Goal: Book appointment/travel/reservation

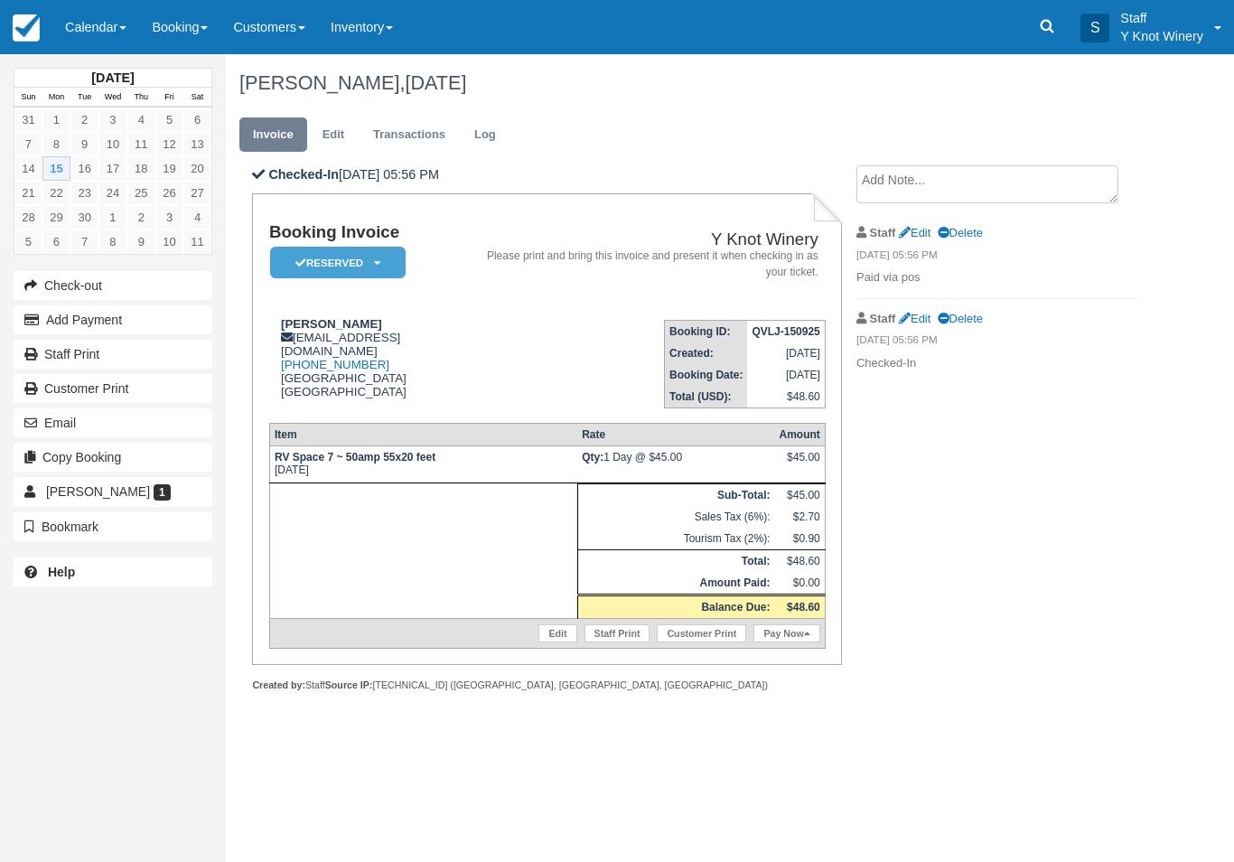
click at [83, 23] on link "Calendar" at bounding box center [95, 27] width 87 height 54
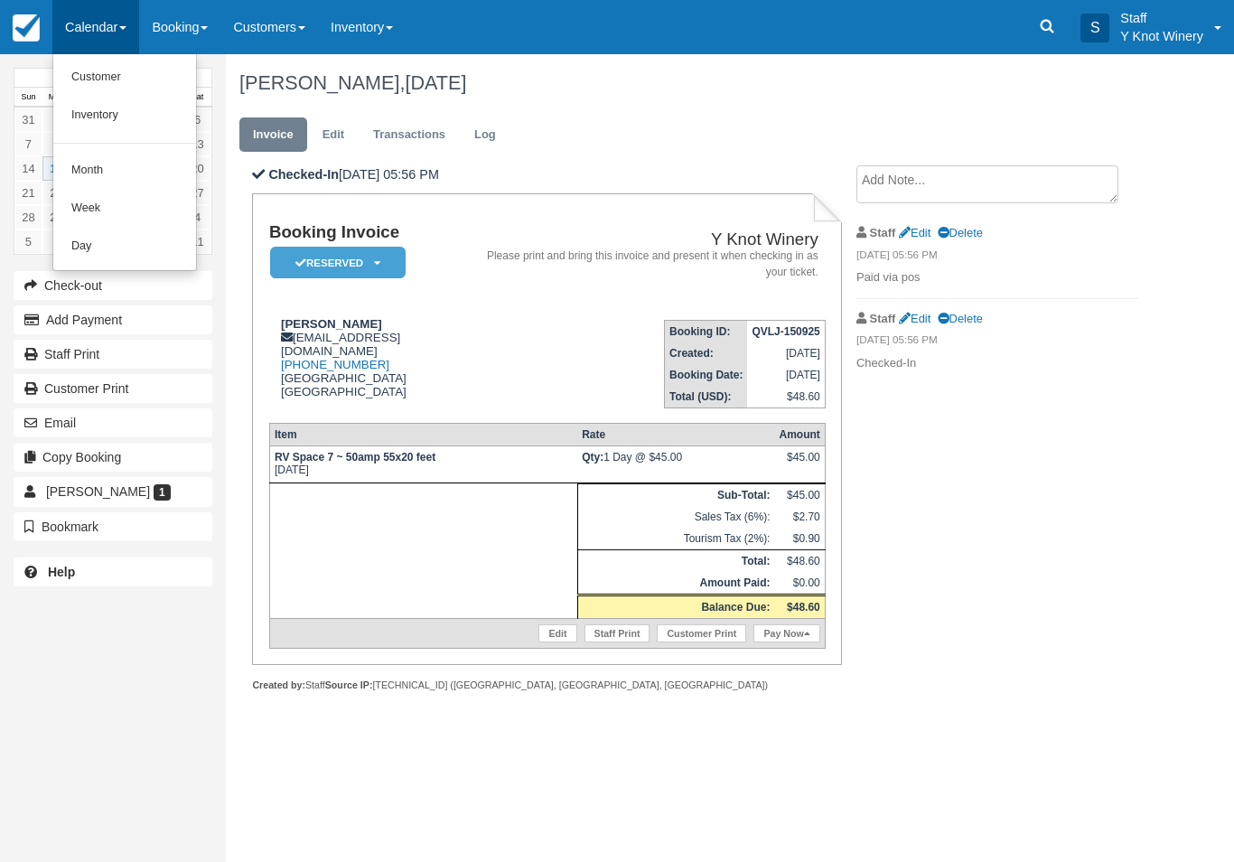
click at [126, 81] on link "Customer" at bounding box center [124, 78] width 143 height 38
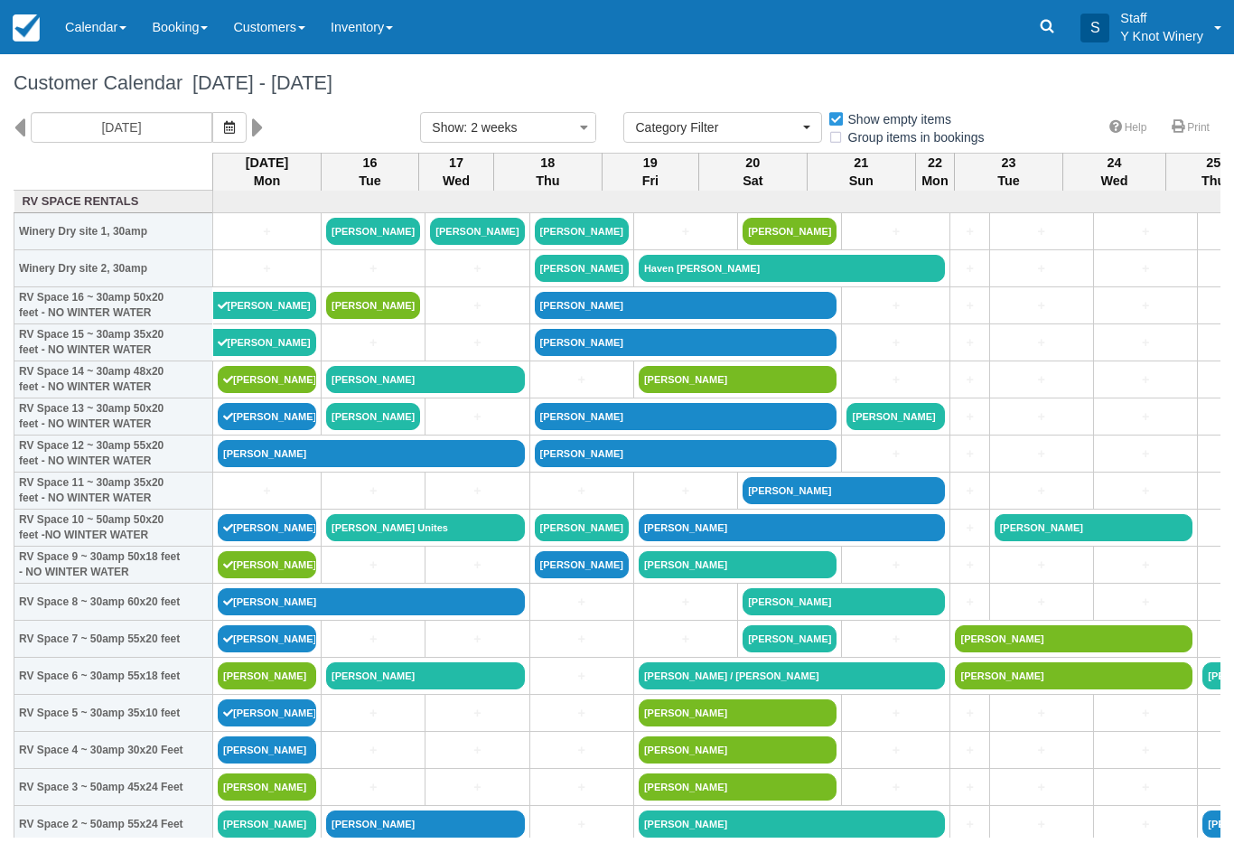
select select
click at [97, 32] on link "Calendar" at bounding box center [95, 27] width 87 height 54
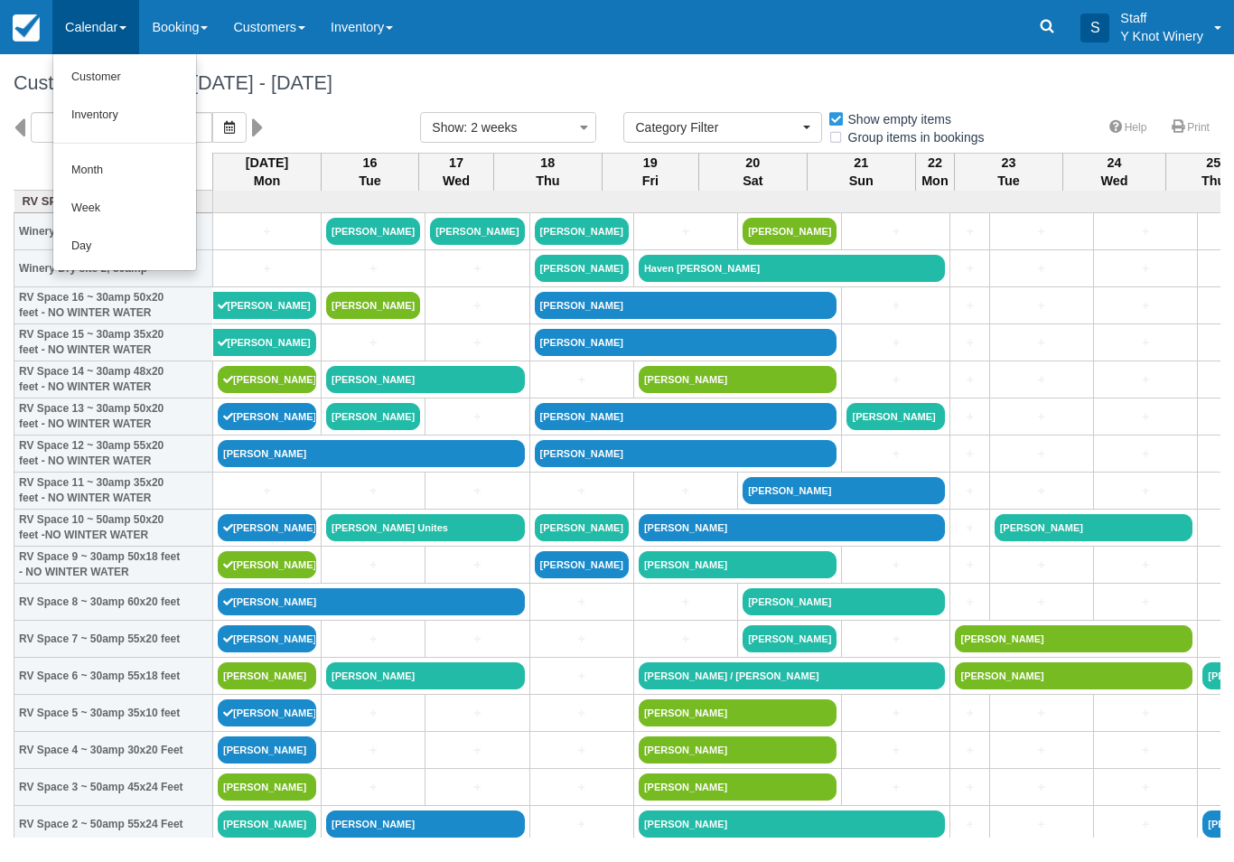
click at [122, 67] on link "Customer" at bounding box center [124, 78] width 143 height 38
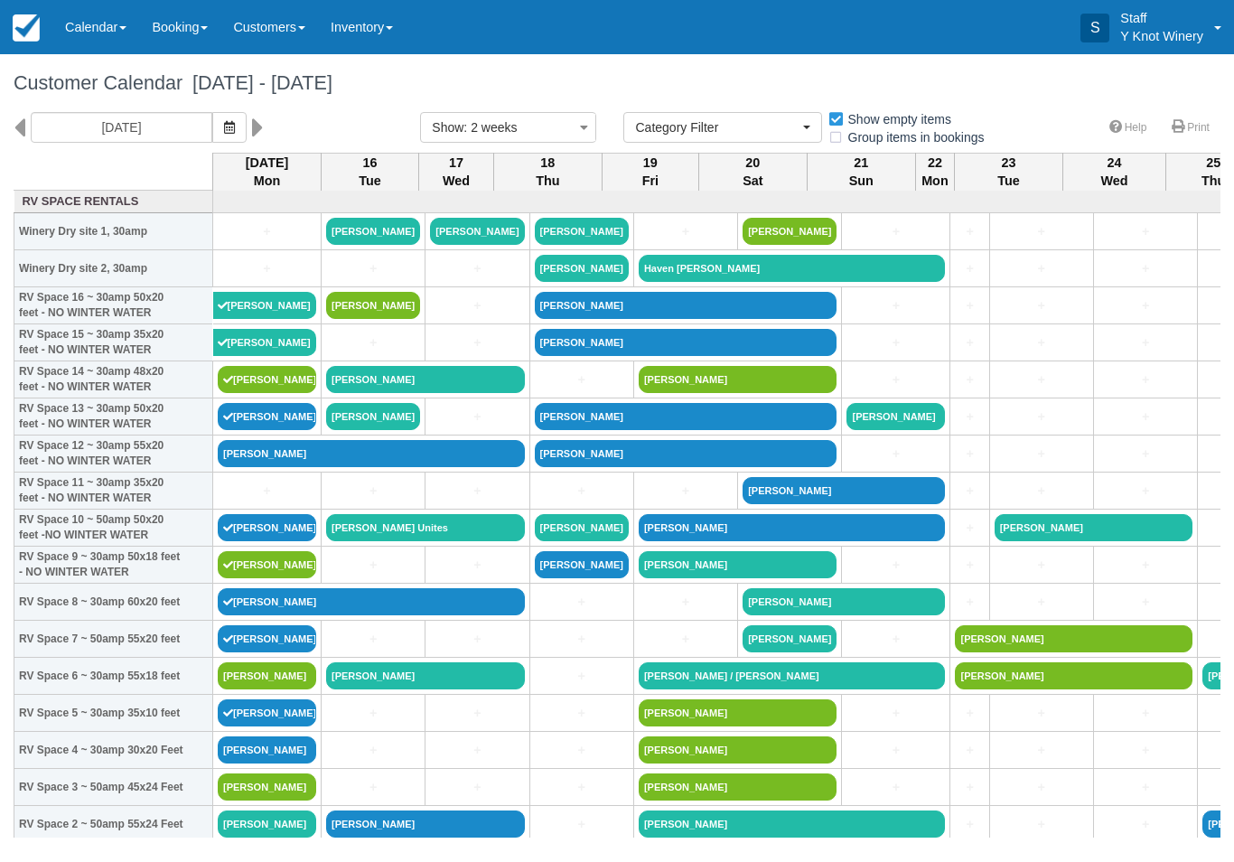
select select
click at [249, 241] on link "+" at bounding box center [267, 231] width 98 height 19
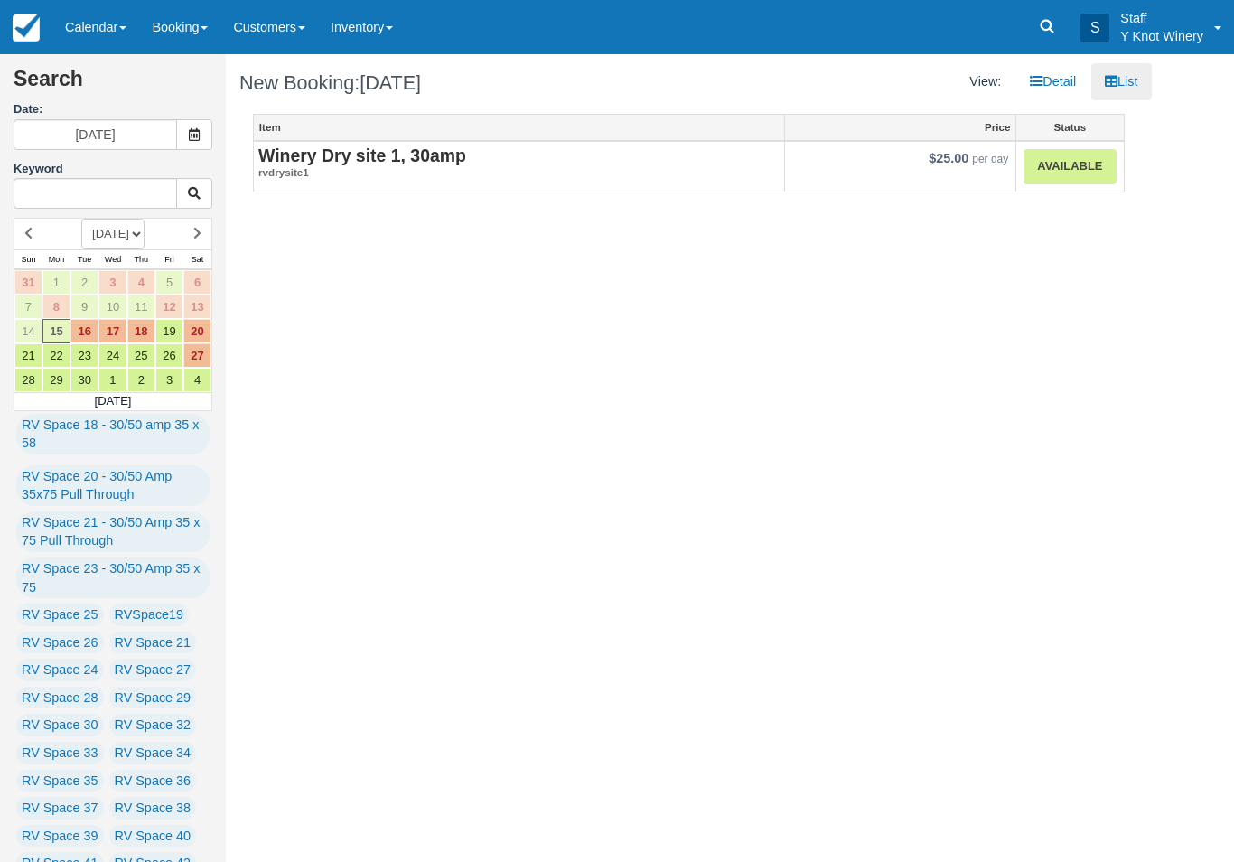
click at [1088, 165] on link "Available" at bounding box center [1069, 166] width 92 height 35
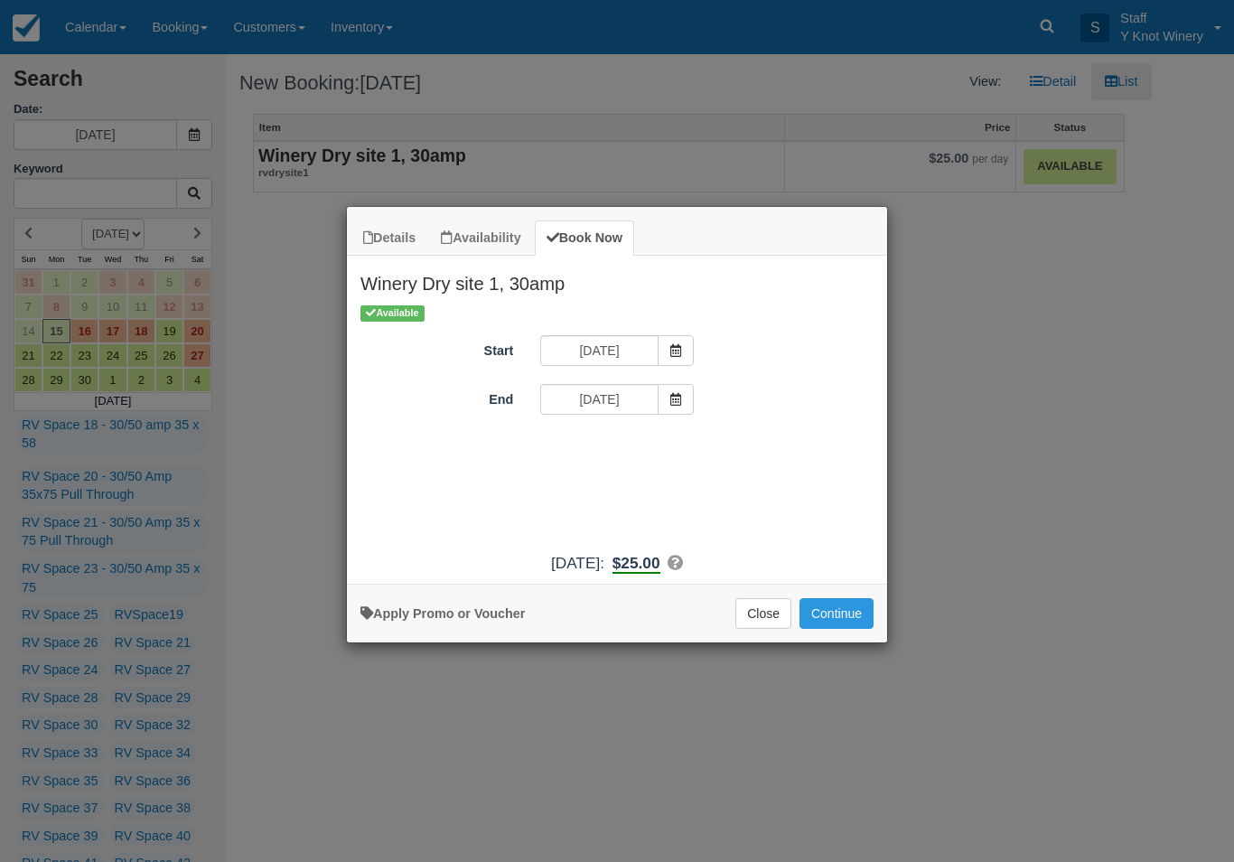
click at [847, 621] on button "Continue" at bounding box center [836, 613] width 74 height 31
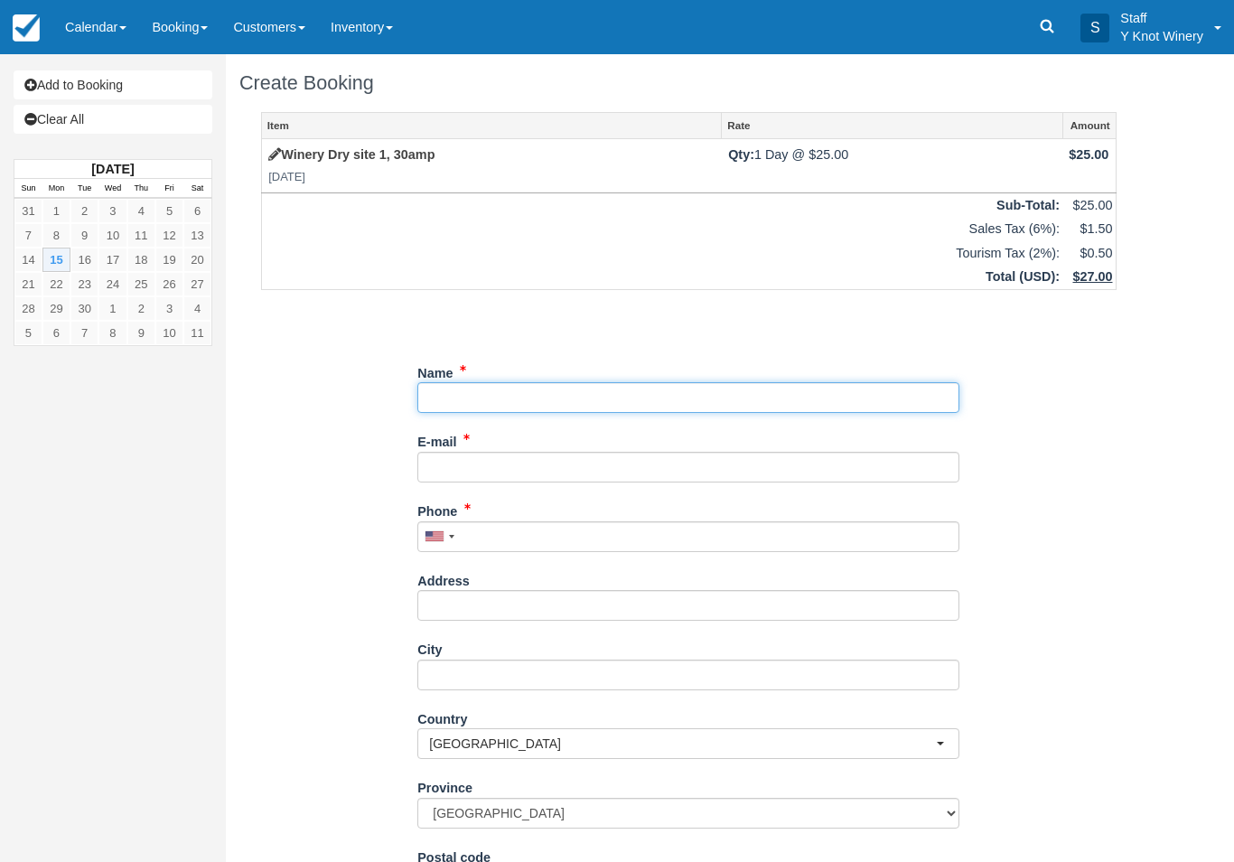
click at [471, 393] on input "Name" at bounding box center [688, 397] width 542 height 31
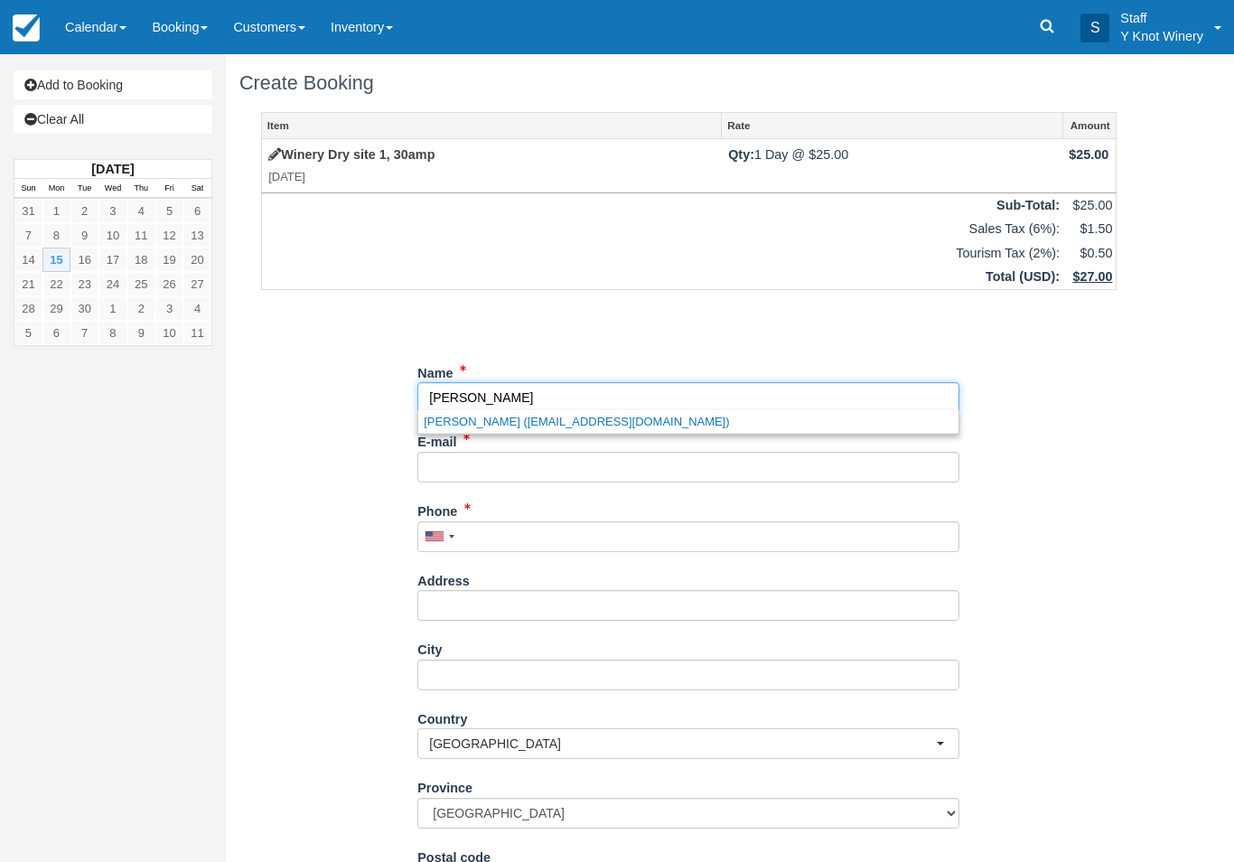
click at [529, 418] on link "Robin Gallivan (robingallivan@gmail.com)" at bounding box center [688, 421] width 540 height 23
type input "[PERSON_NAME]"
type input "[EMAIL_ADDRESS][DOMAIN_NAME]"
type input "[PHONE_NUMBER]"
type input "4134 S. 600 W."
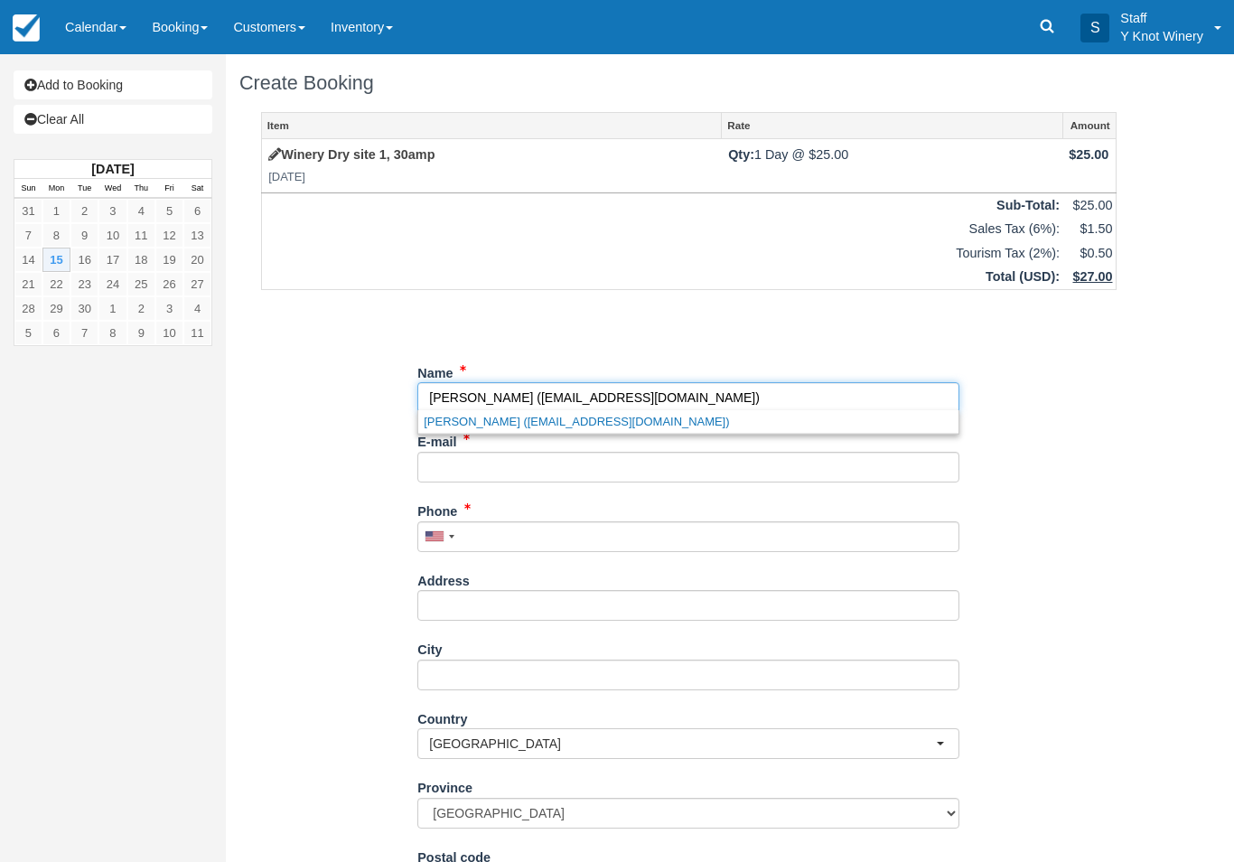
type input "[PERSON_NAME]"
select select "US"
select select
type input "83455"
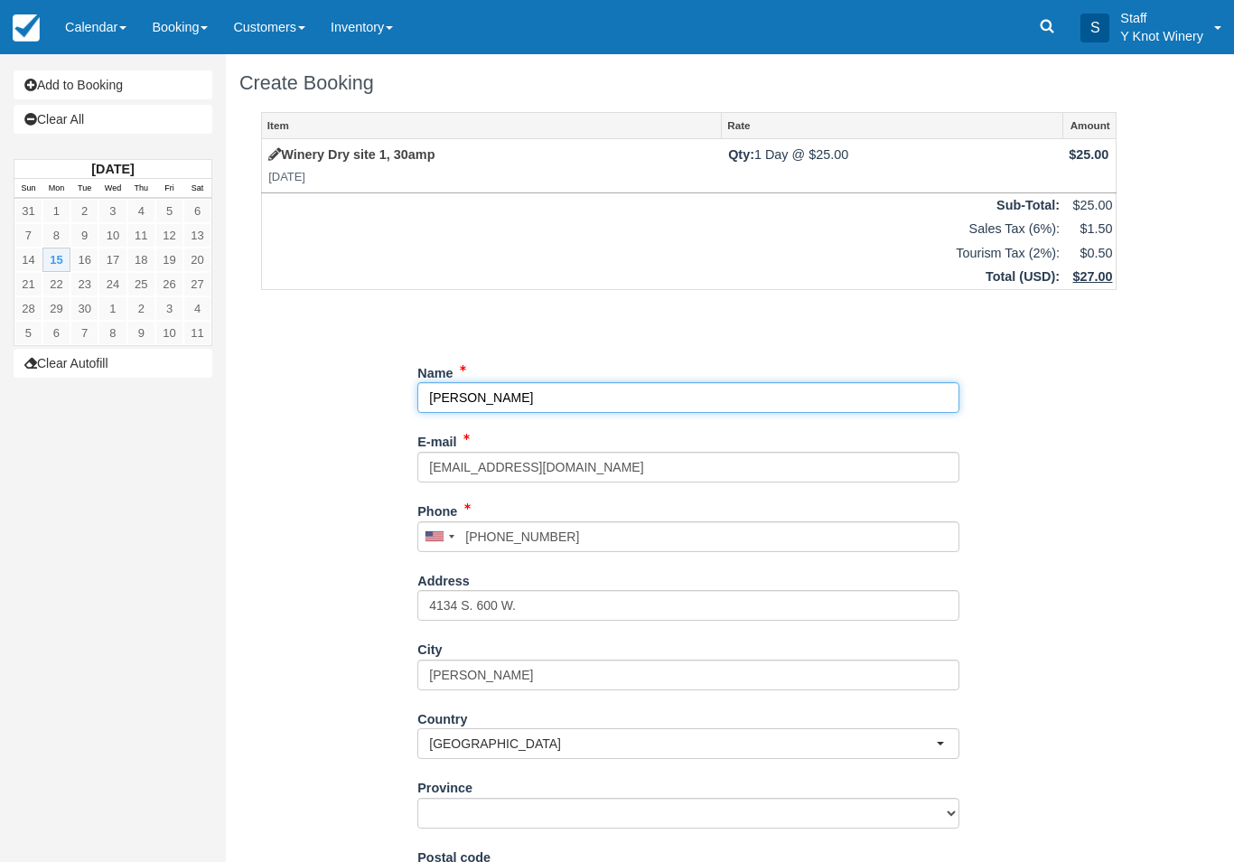
select select "ID"
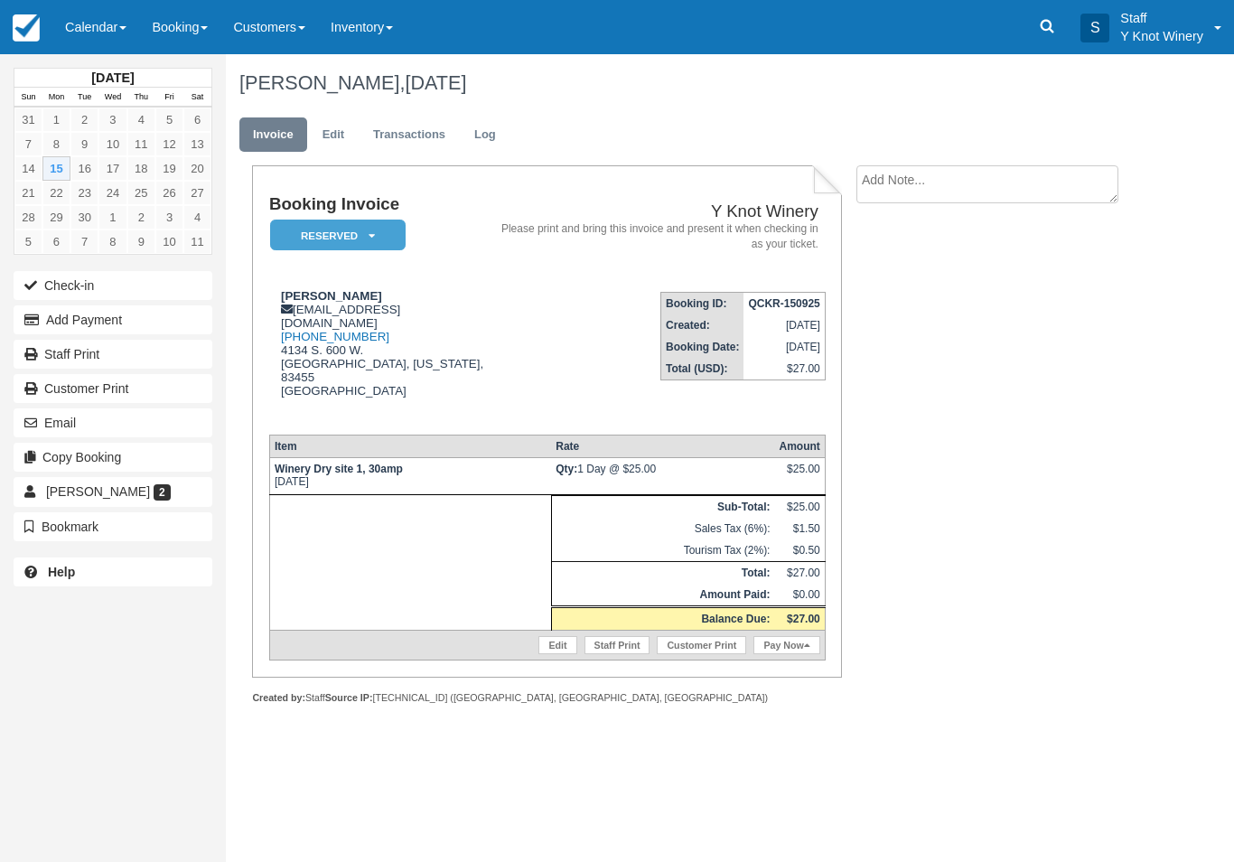
click at [539, 654] on link "Edit" at bounding box center [557, 645] width 38 height 18
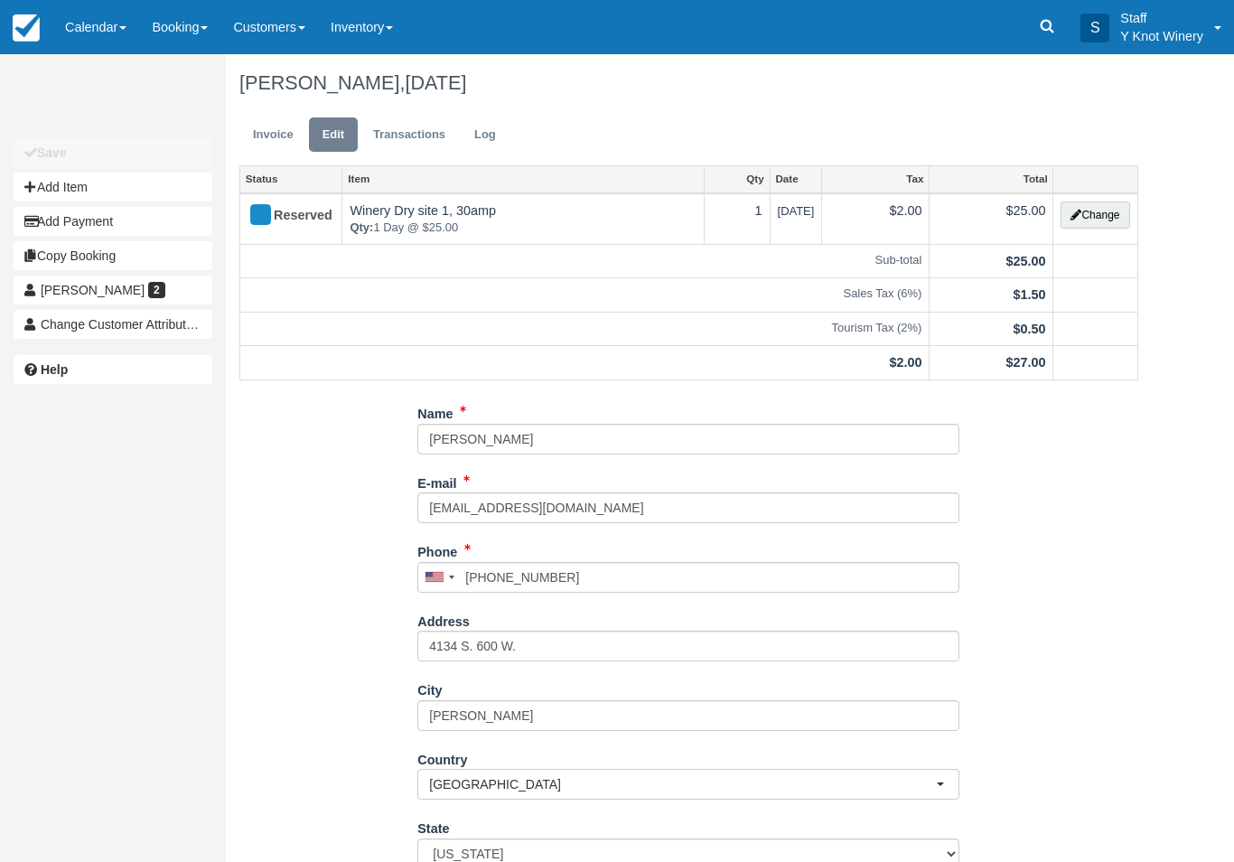
click at [1096, 208] on button "Change" at bounding box center [1095, 214] width 69 height 27
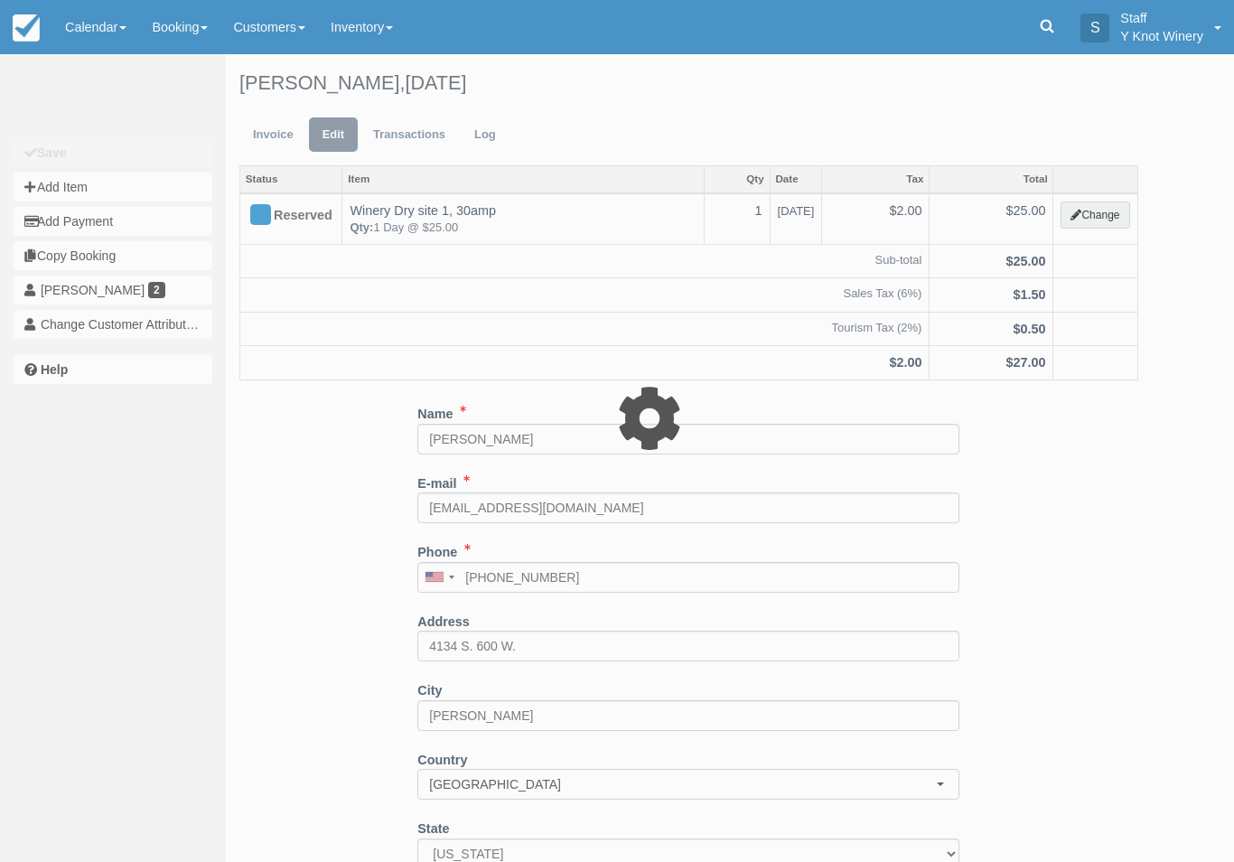
type input "25.00"
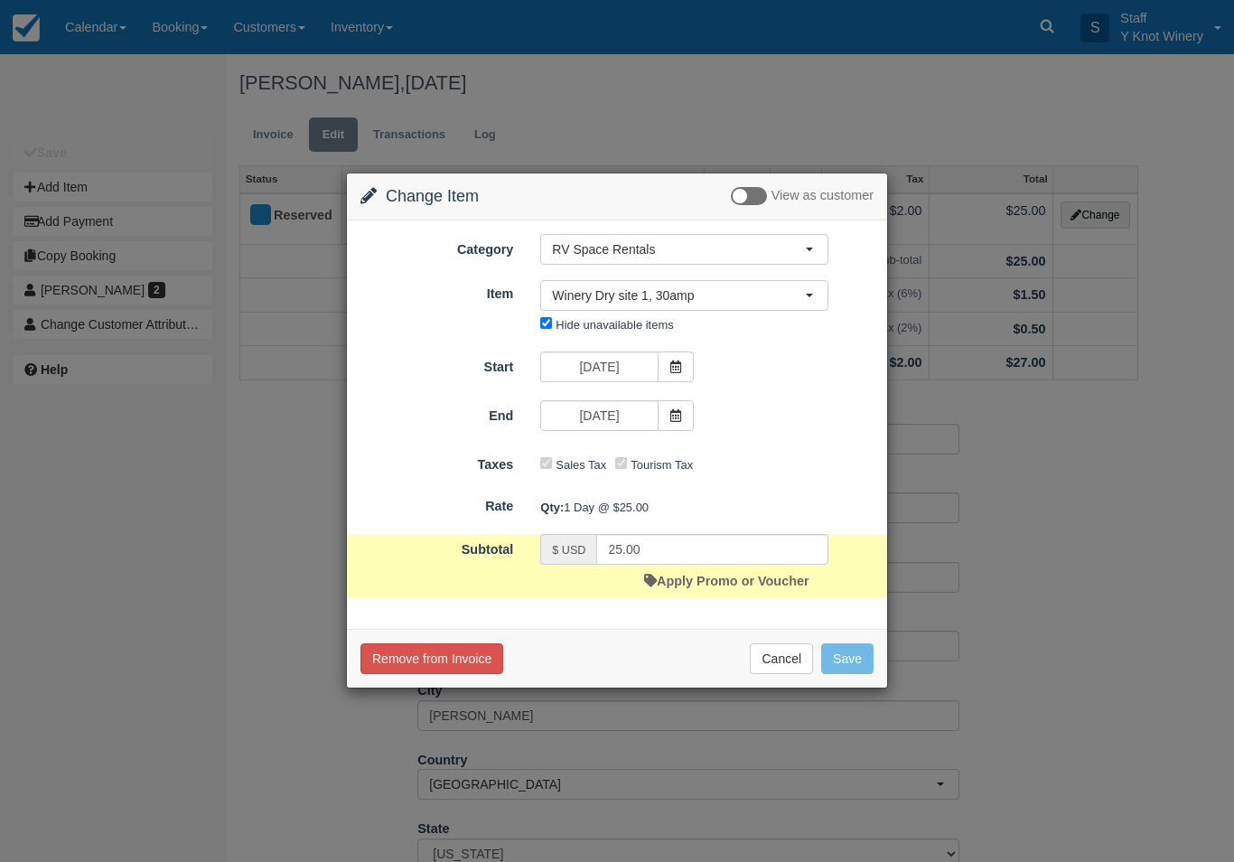
click at [763, 587] on link "Apply Promo or Voucher" at bounding box center [726, 581] width 164 height 14
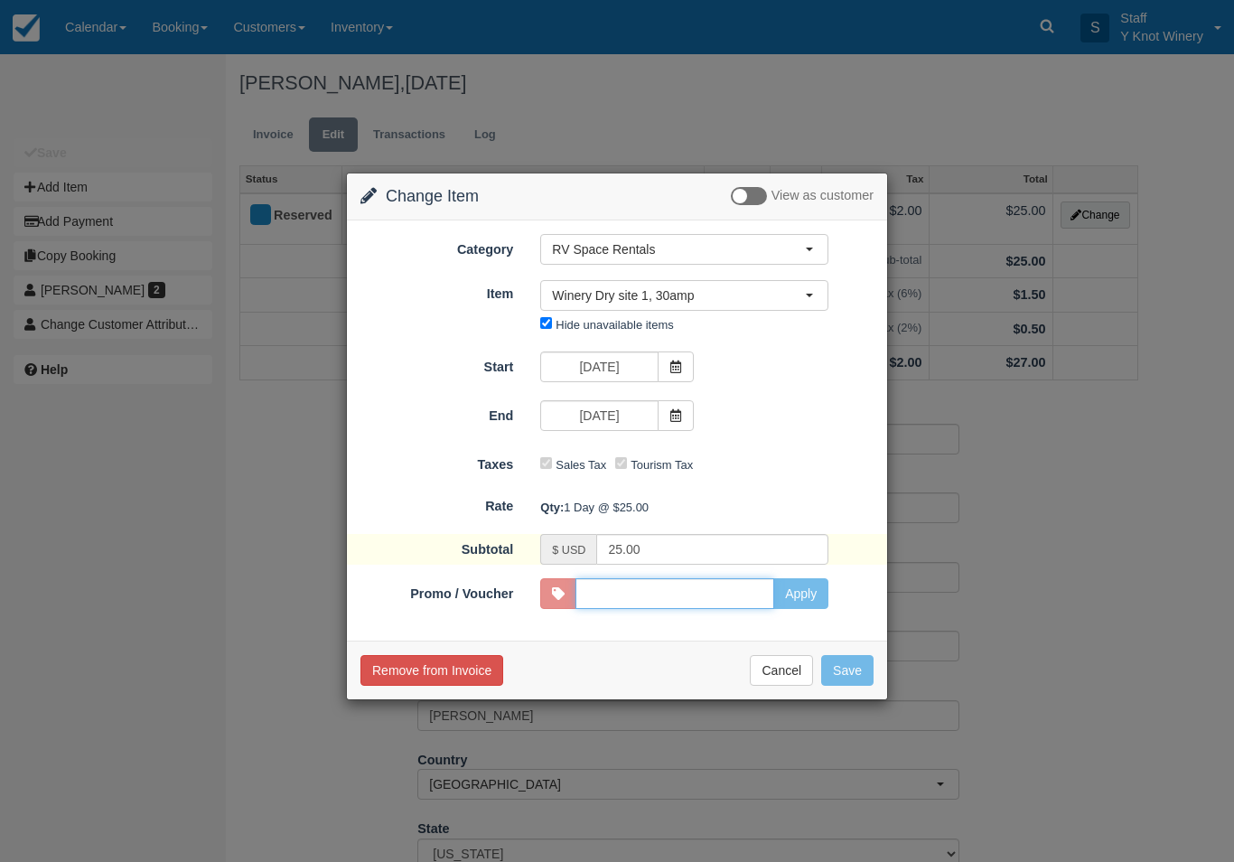
click at [627, 592] on input "Promo / Voucher" at bounding box center [674, 593] width 199 height 31
type input "HHOST"
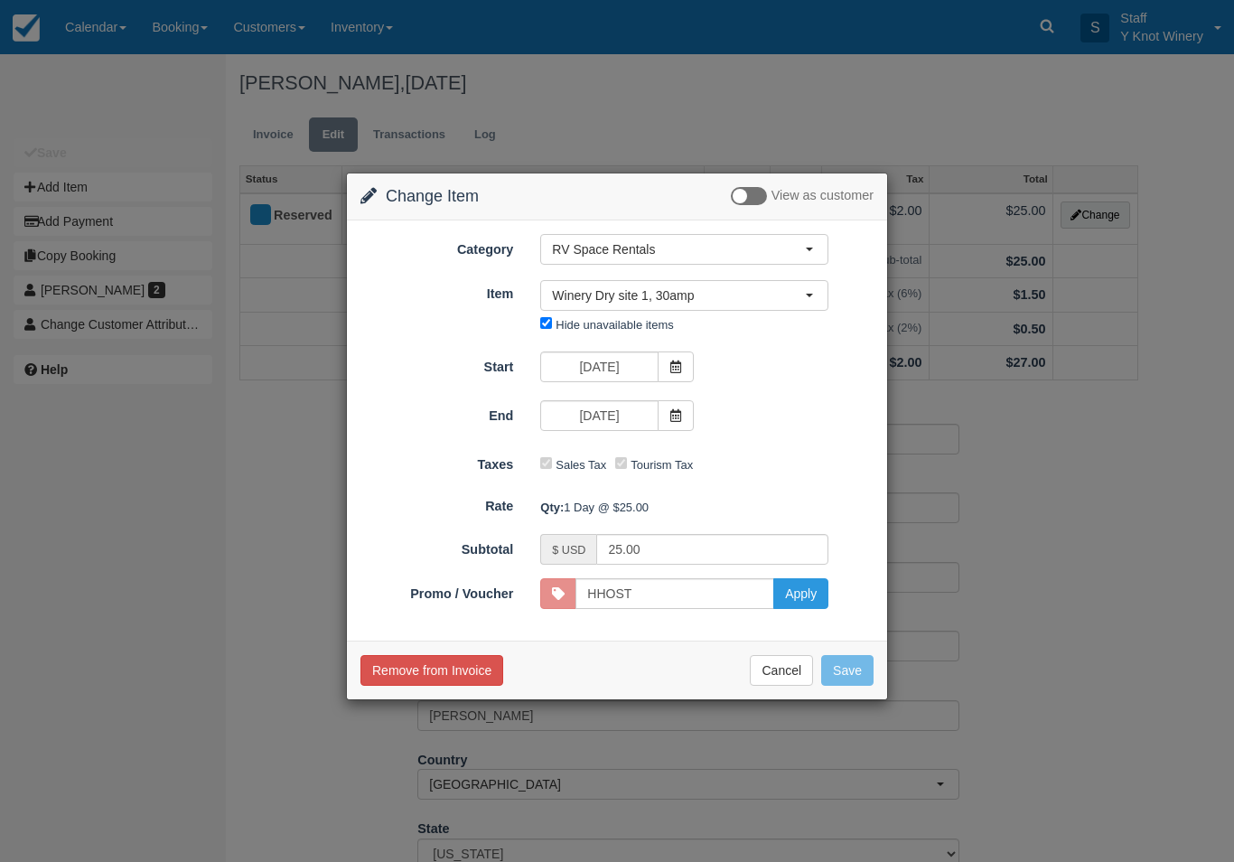
click at [791, 587] on button "Apply" at bounding box center [800, 593] width 55 height 31
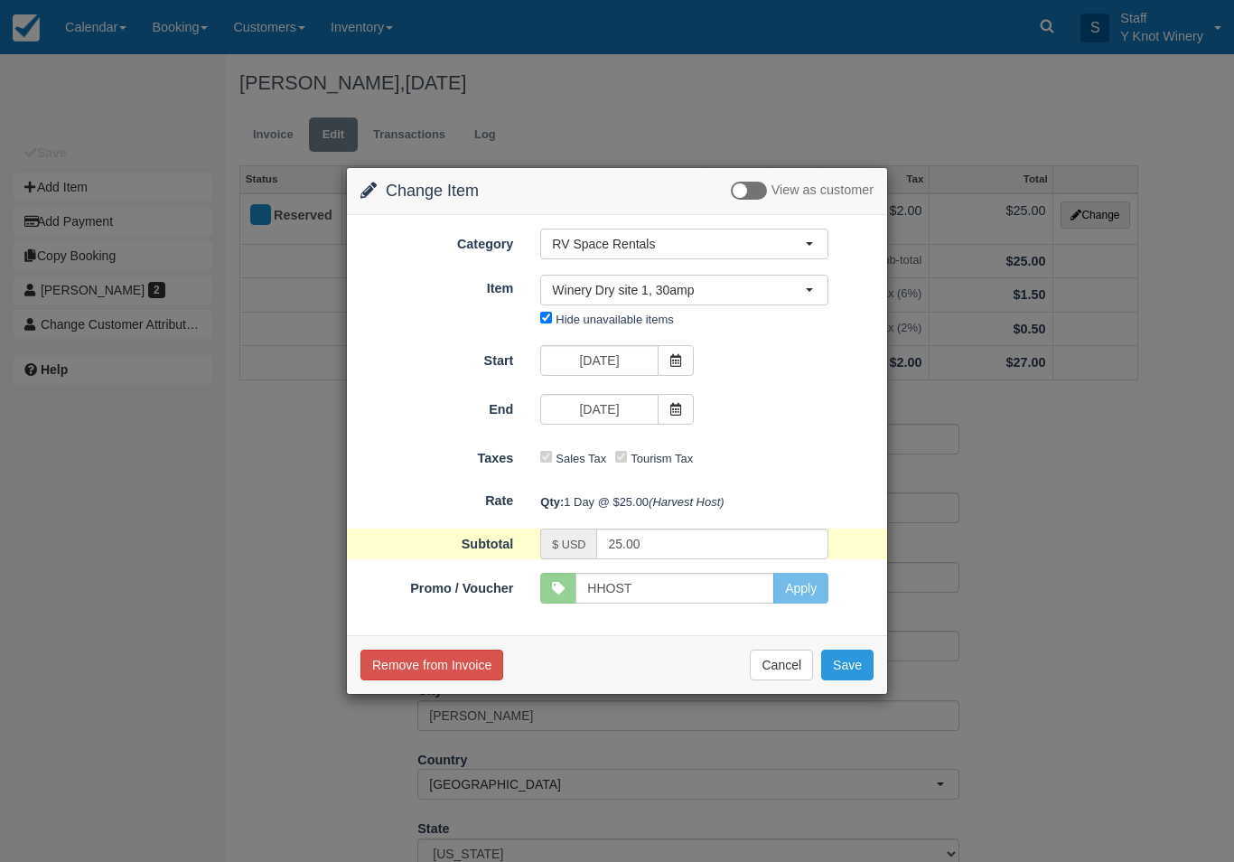
click at [850, 655] on button "Save" at bounding box center [847, 665] width 52 height 31
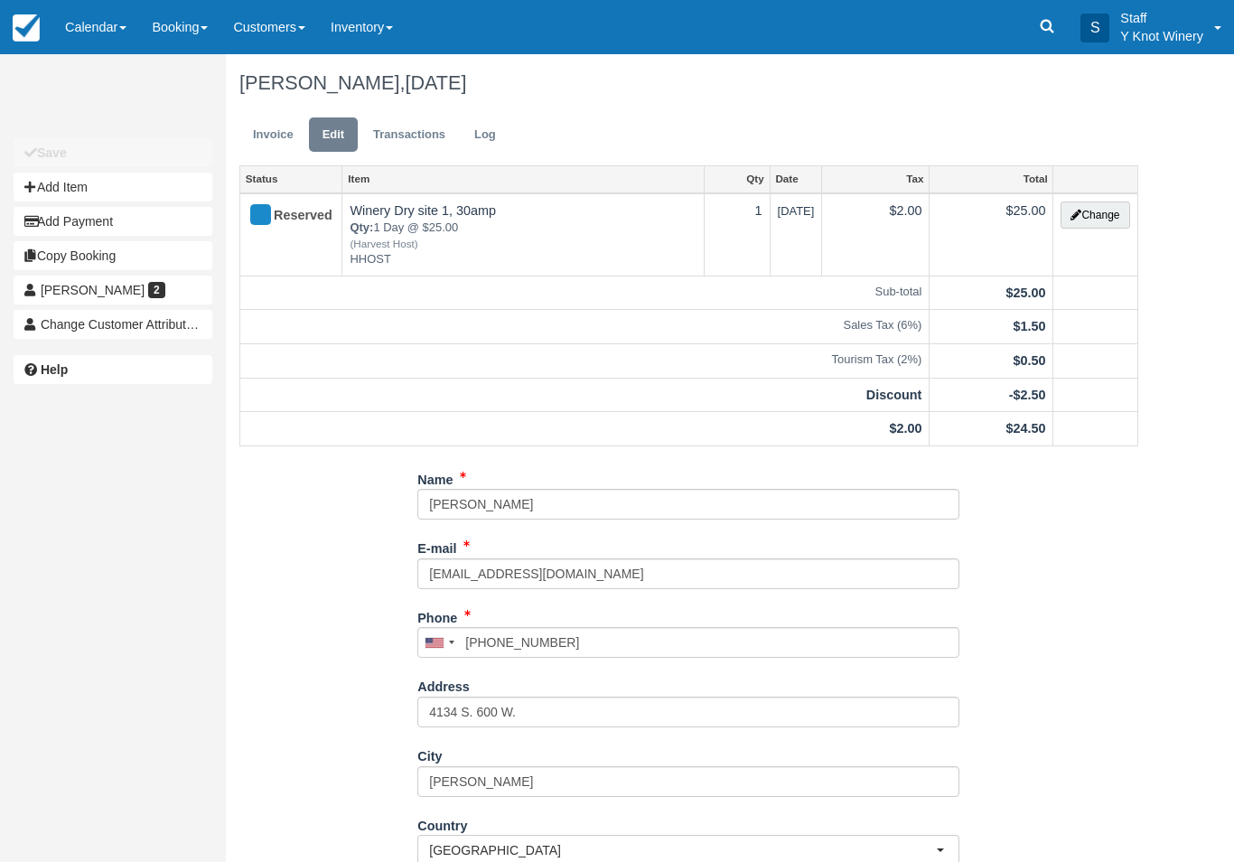
click at [272, 139] on link "Invoice" at bounding box center [273, 134] width 68 height 35
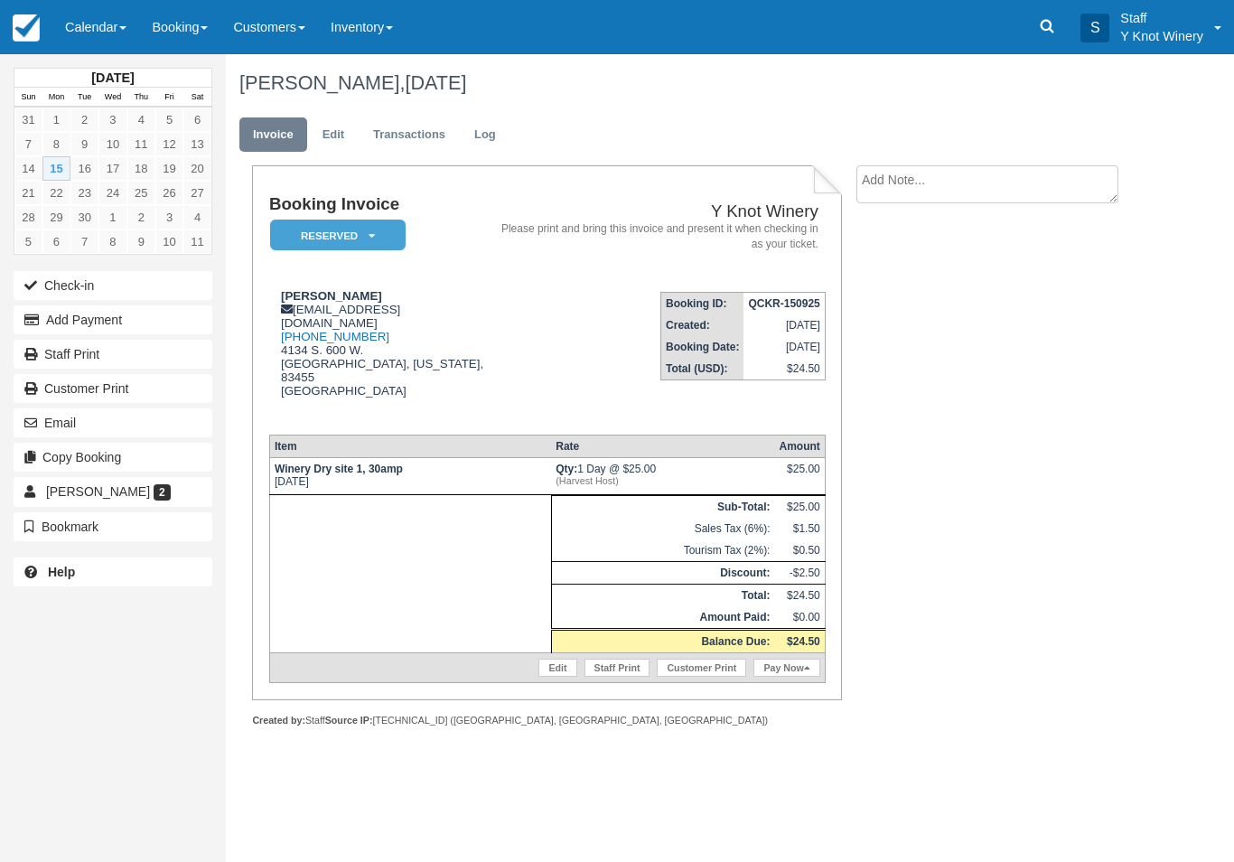
click at [771, 677] on link "Pay Now" at bounding box center [786, 668] width 66 height 18
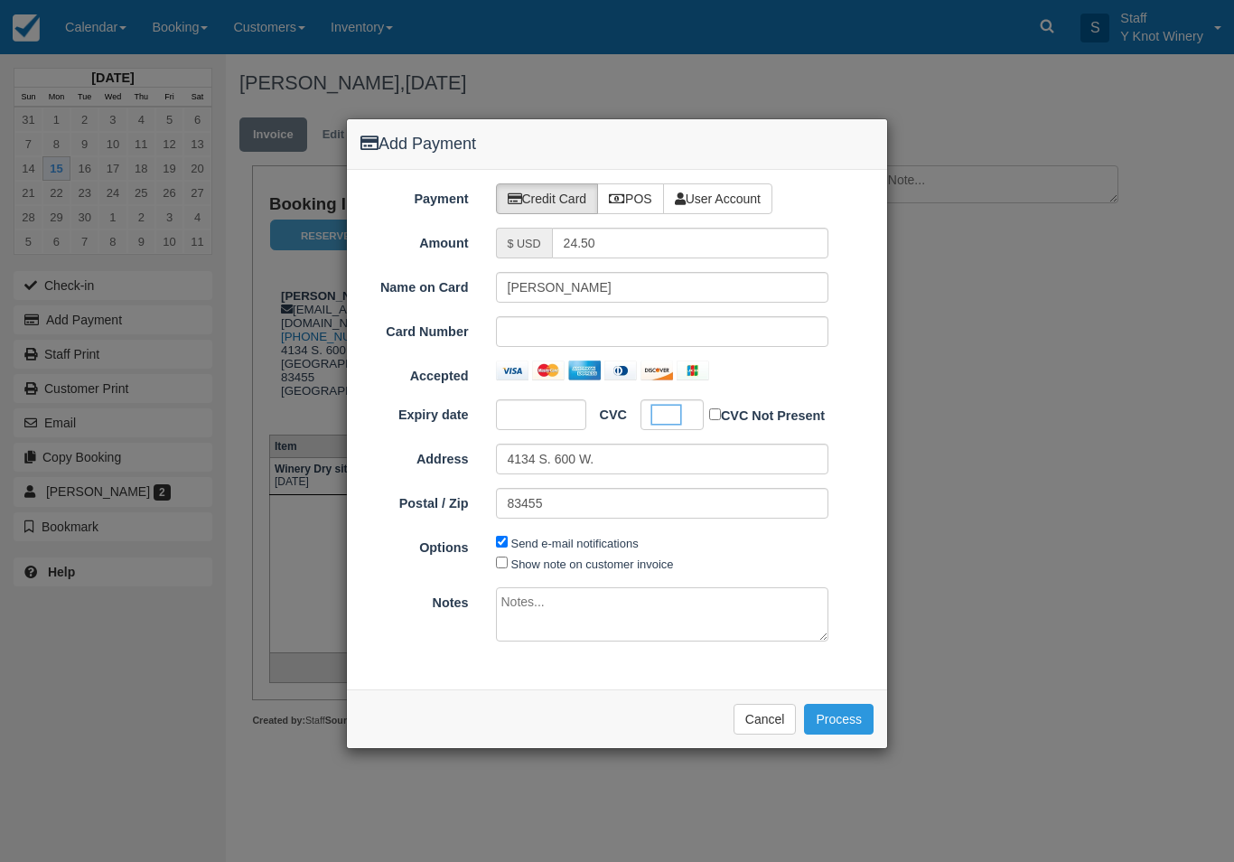
click at [537, 566] on label "Show note on customer invoice" at bounding box center [592, 564] width 163 height 14
click at [508, 566] on input "Show note on customer invoice" at bounding box center [502, 562] width 12 height 12
checkbox input "true"
click at [843, 711] on button "Process" at bounding box center [839, 719] width 70 height 31
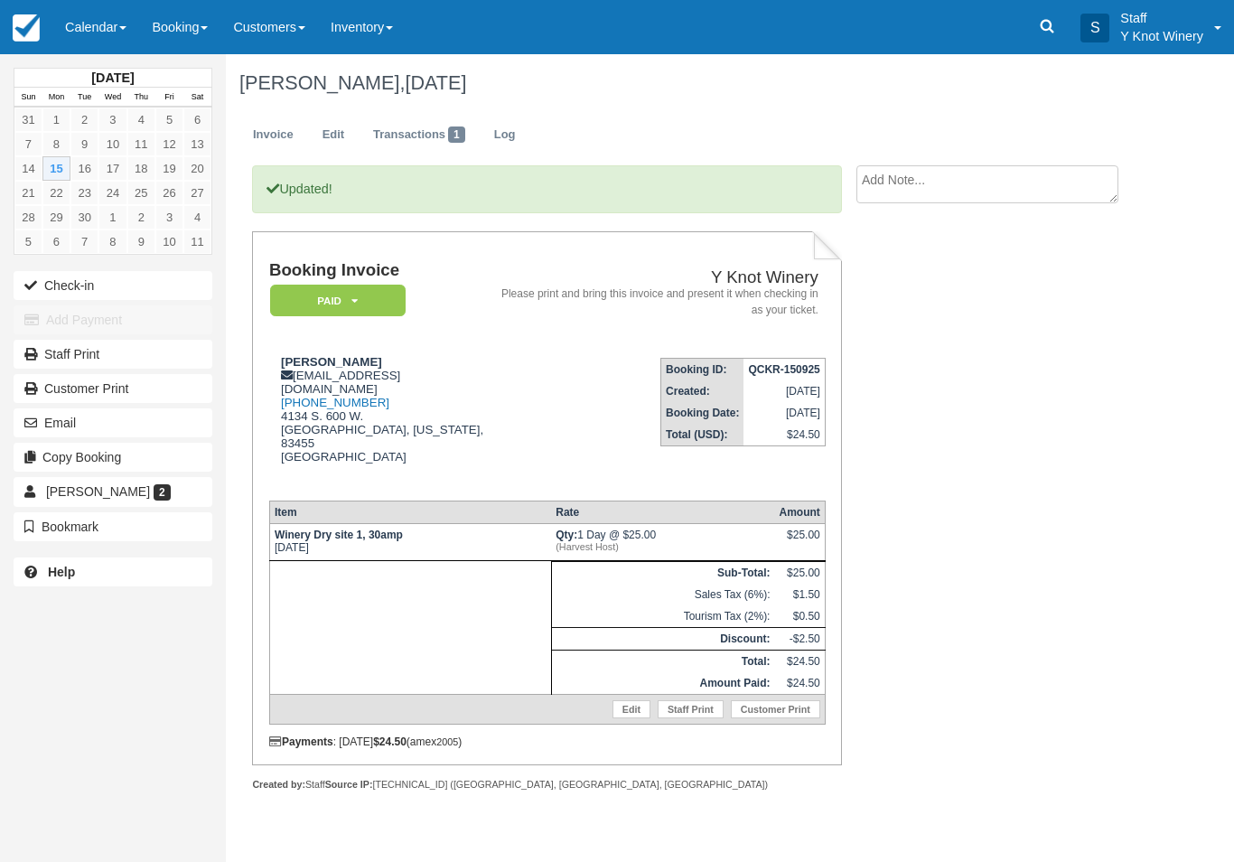
click at [81, 283] on button "Check-in" at bounding box center [113, 285] width 199 height 29
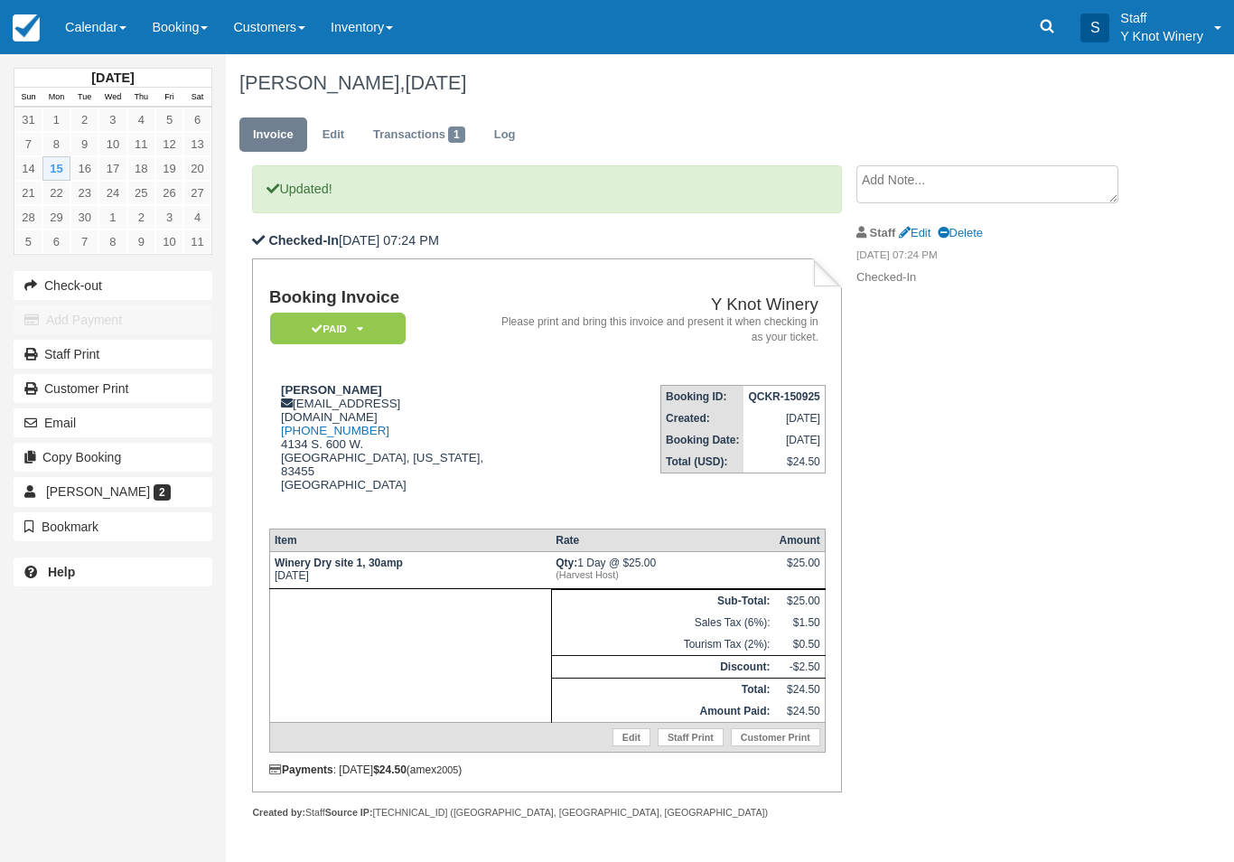
click at [104, 22] on link "Calendar" at bounding box center [95, 27] width 87 height 54
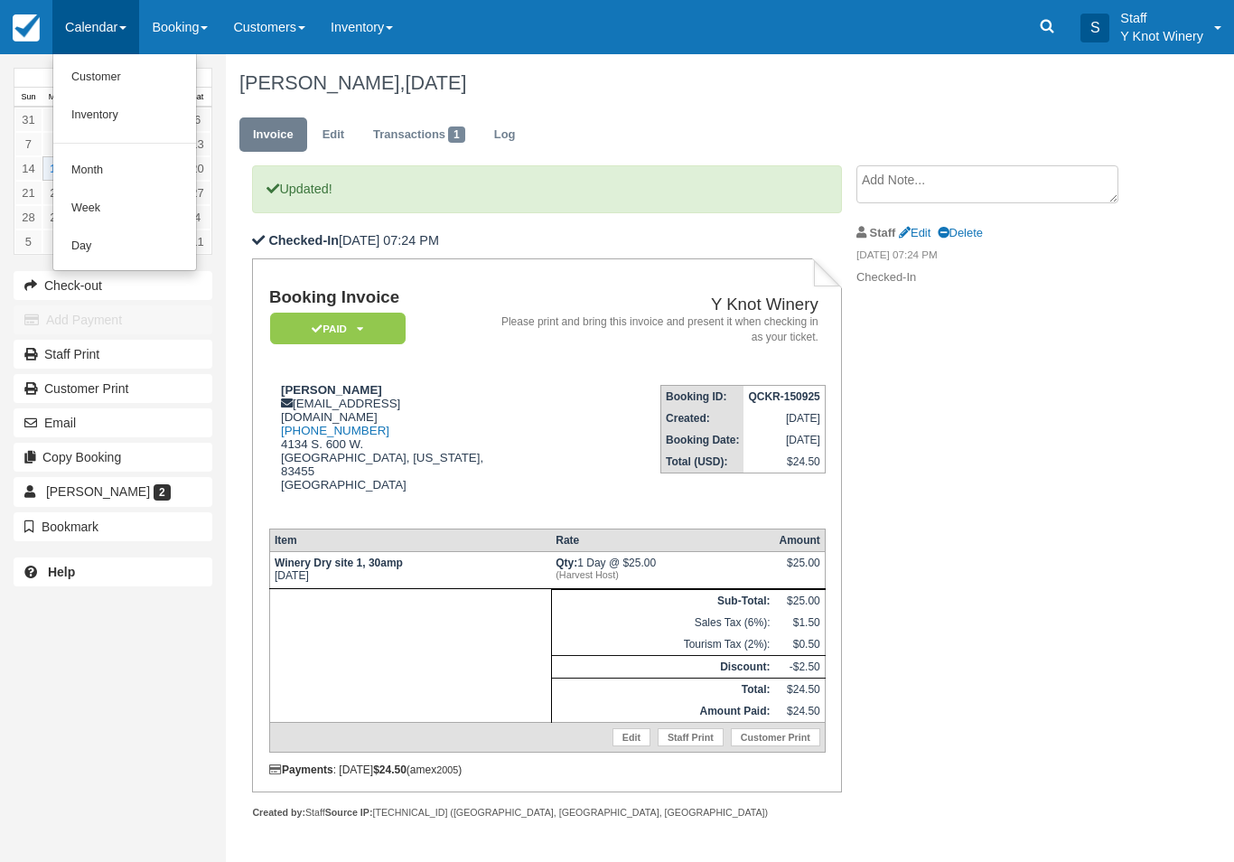
click at [144, 52] on div at bounding box center [617, 431] width 1234 height 862
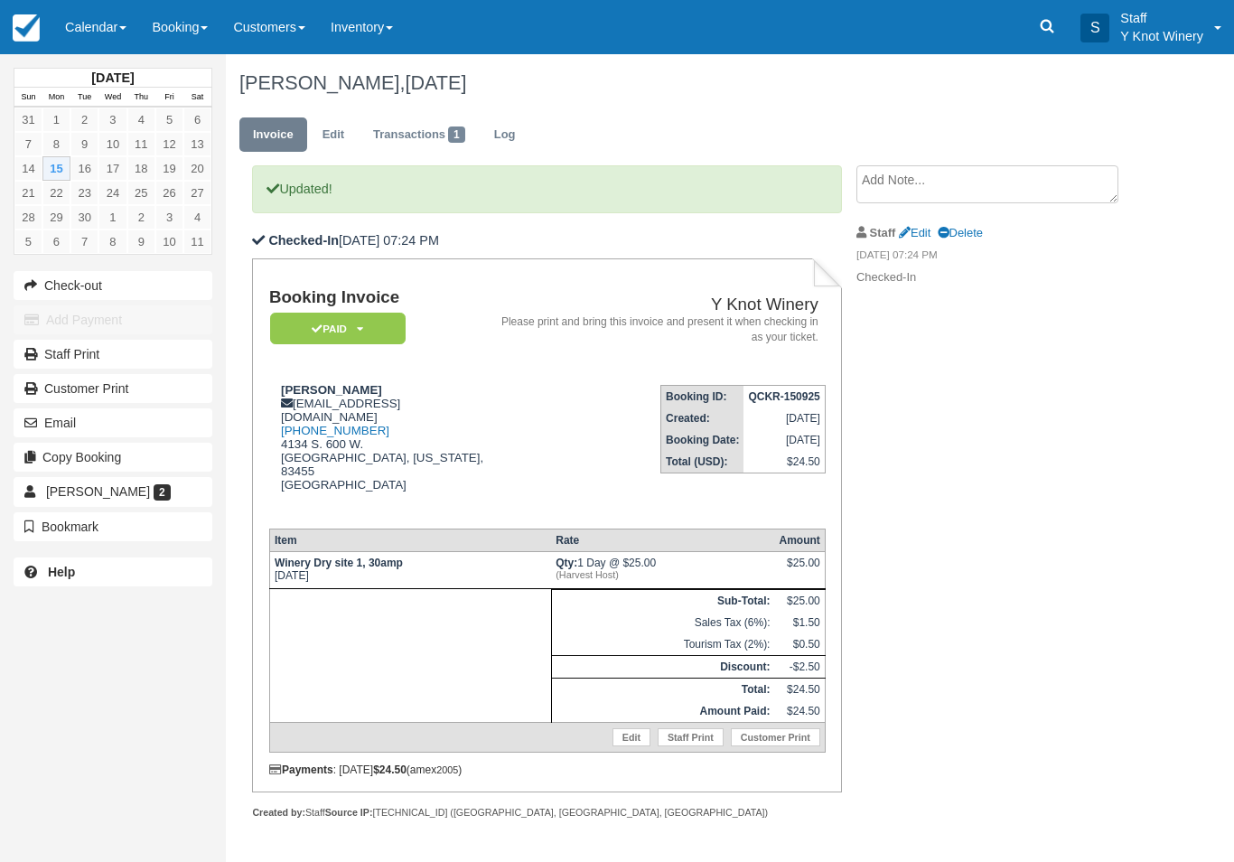
click at [92, 25] on link "Calendar" at bounding box center [95, 27] width 87 height 54
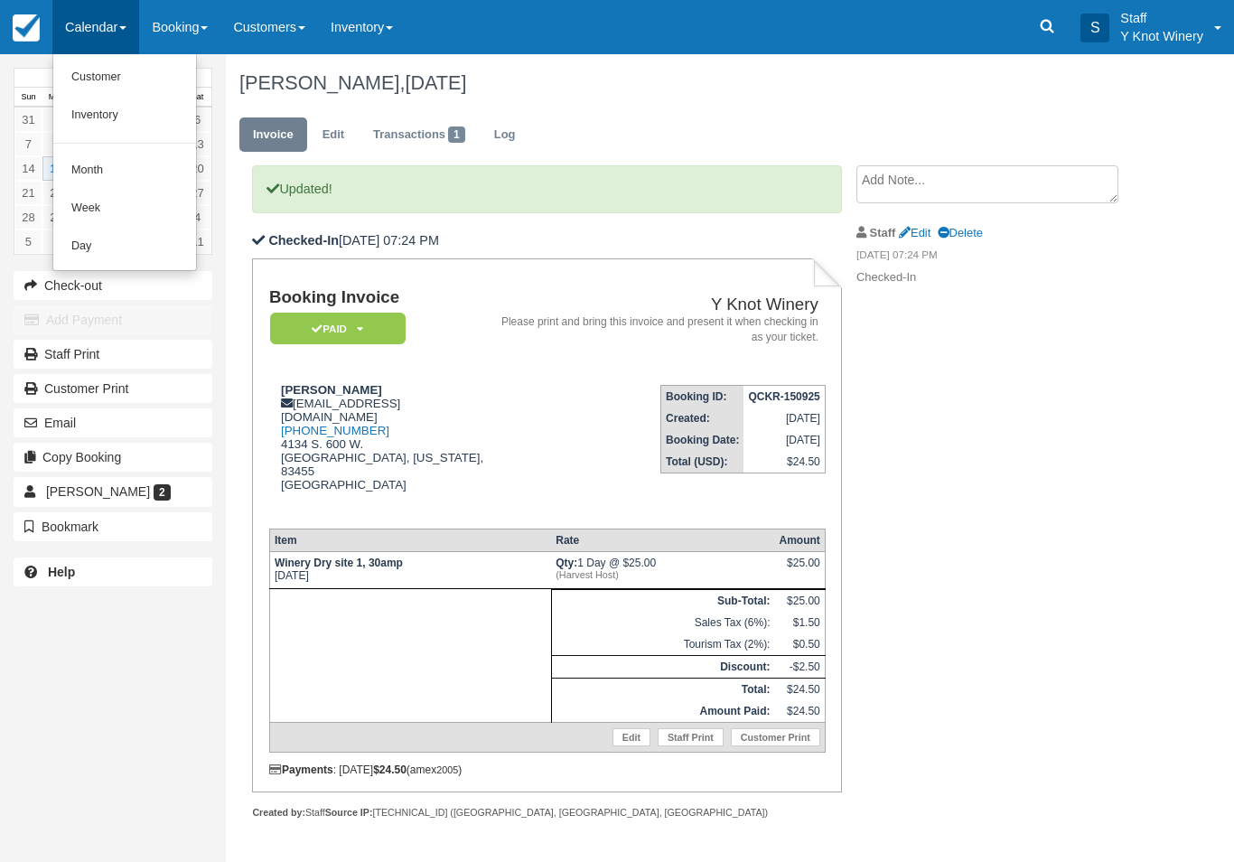
click at [113, 82] on link "Customer" at bounding box center [124, 78] width 143 height 38
